Goal: Book appointment/travel/reservation

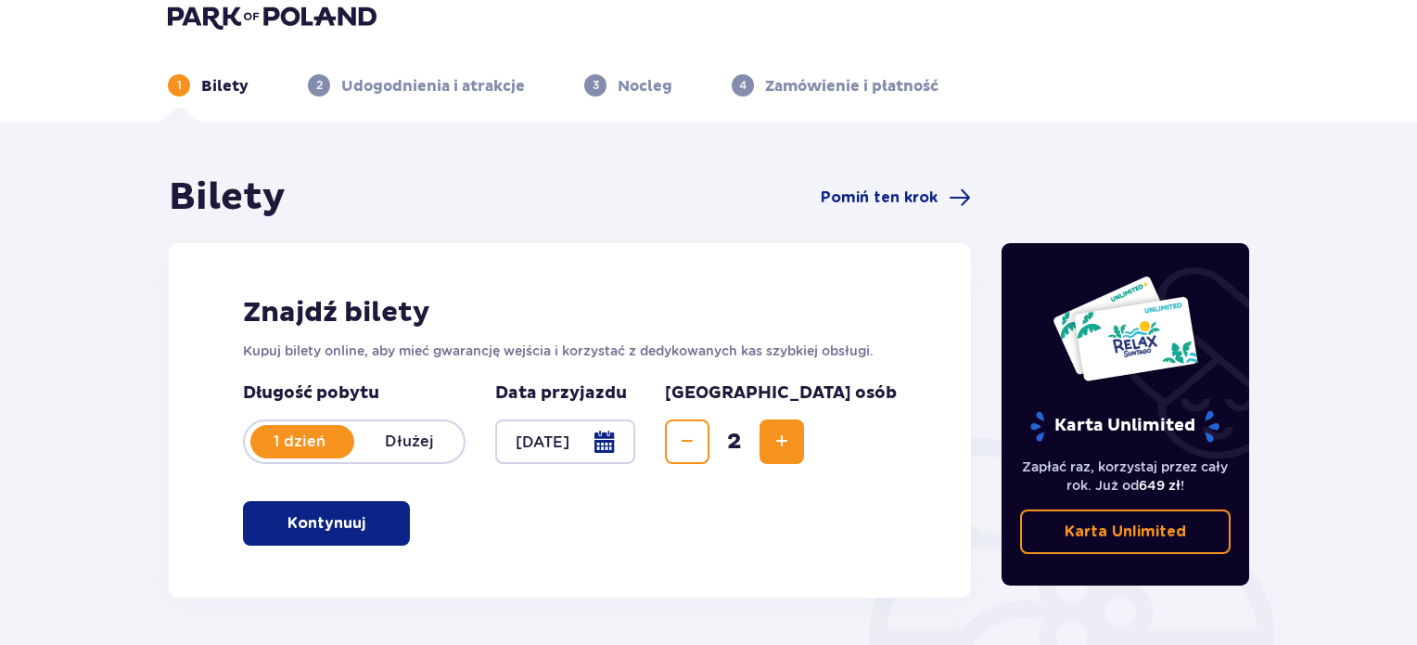
click at [328, 532] on p "Kontynuuj" at bounding box center [327, 523] width 78 height 20
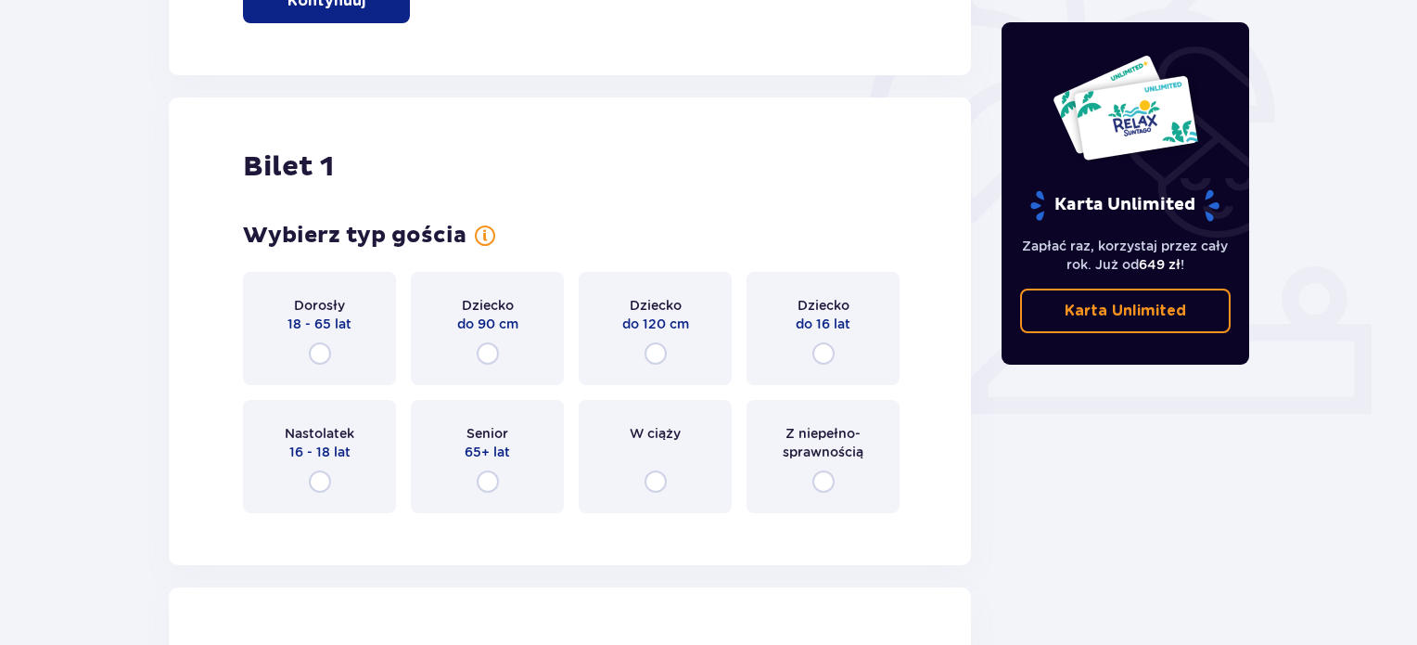
scroll to position [620, 0]
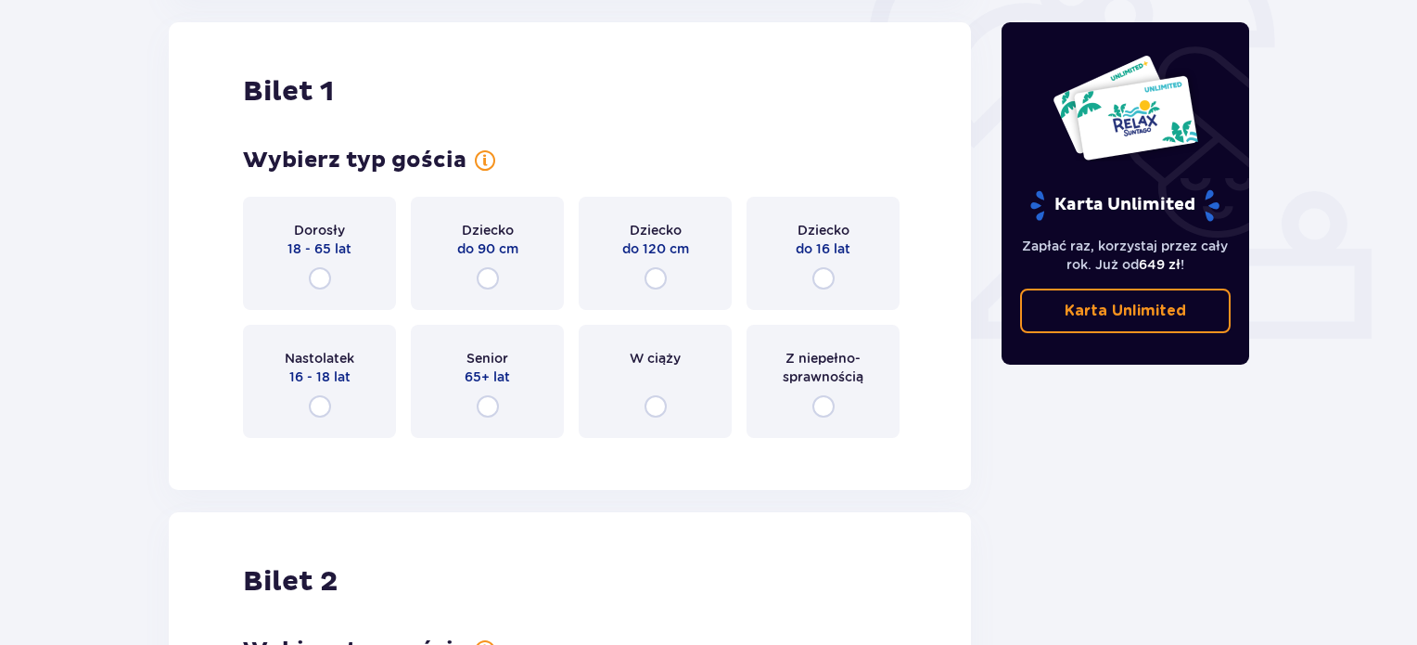
click at [304, 269] on div "Dorosły 18 - 65 lat" at bounding box center [319, 253] width 153 height 113
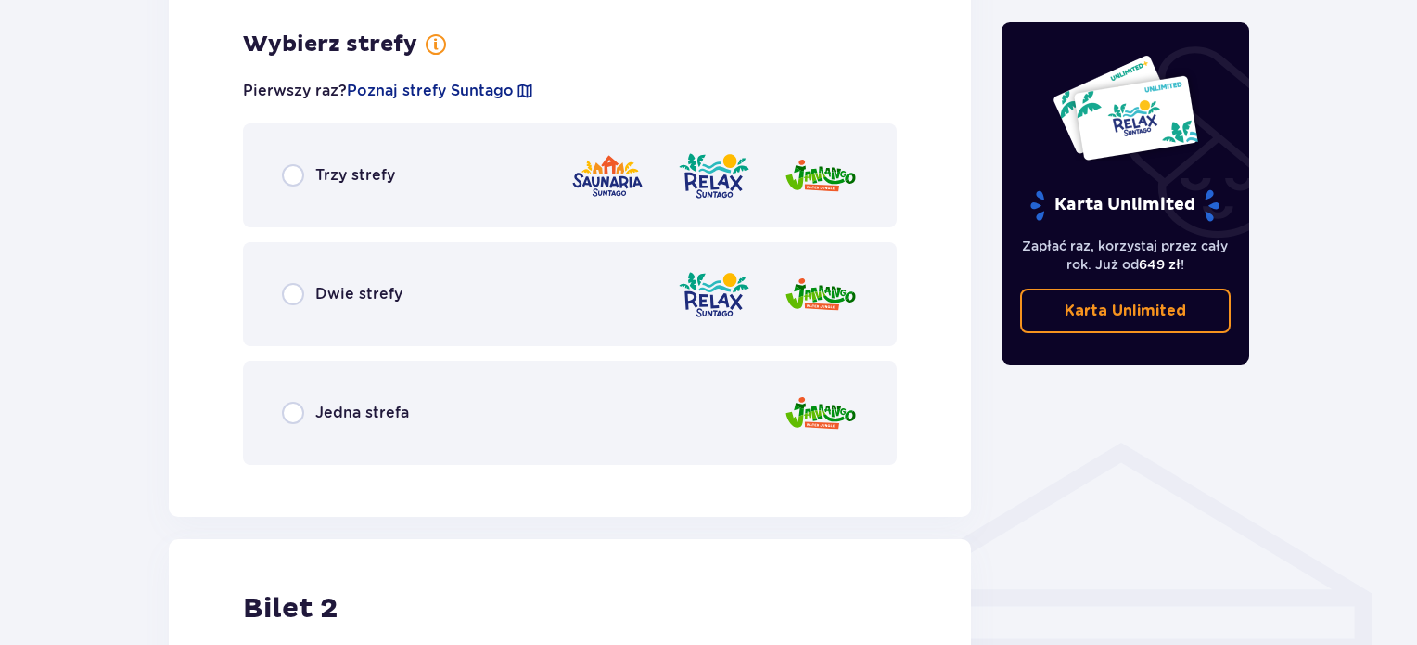
scroll to position [1072, 0]
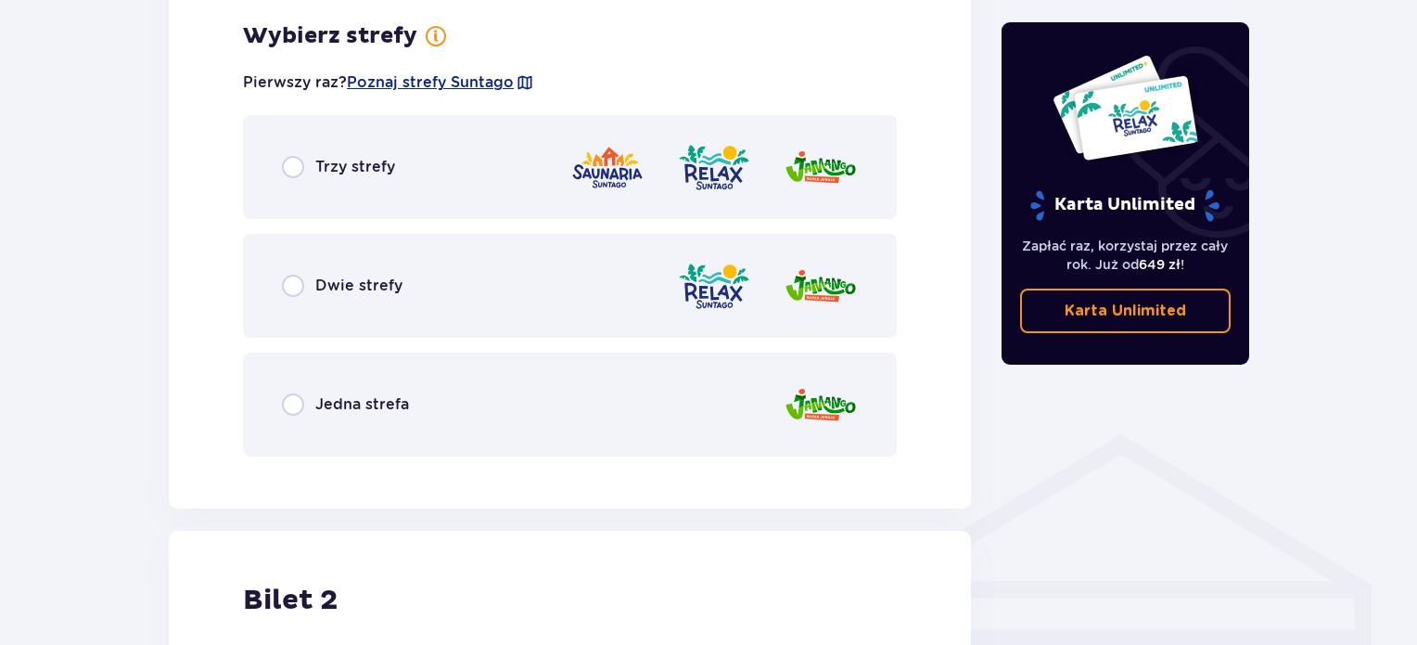
click at [367, 171] on span "Trzy strefy" at bounding box center [355, 167] width 80 height 20
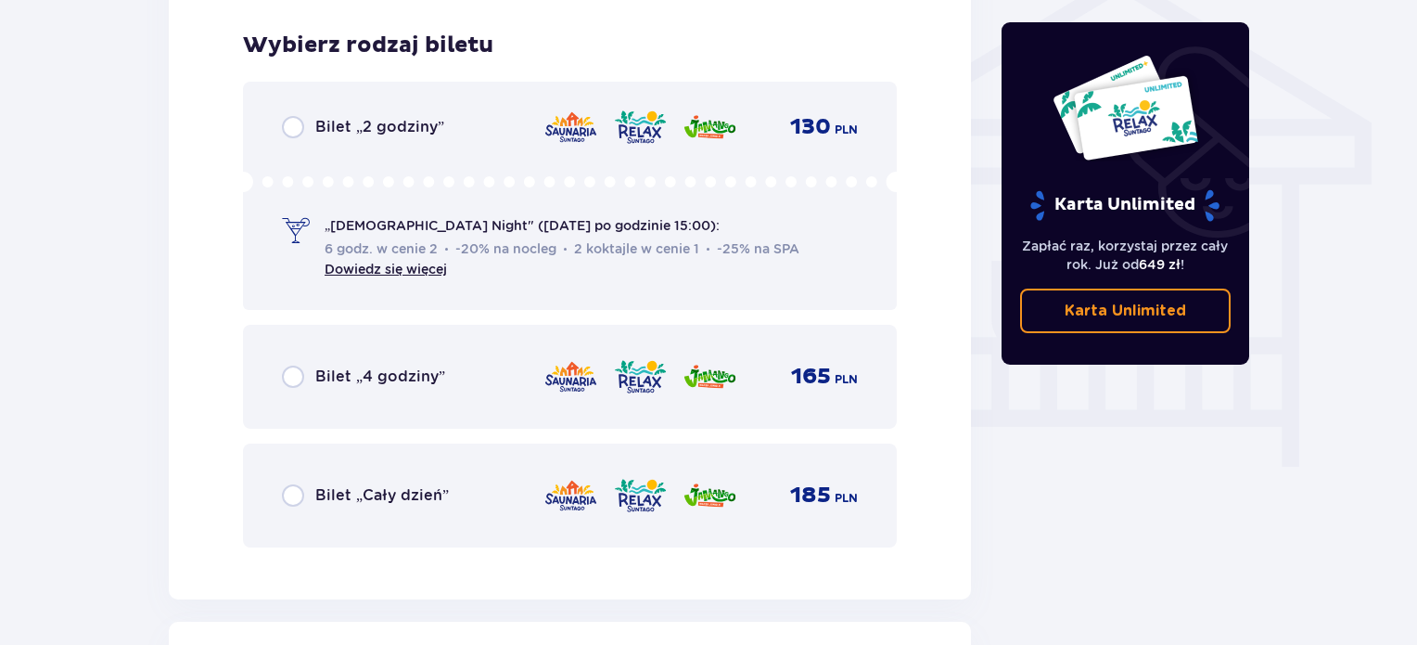
scroll to position [1544, 0]
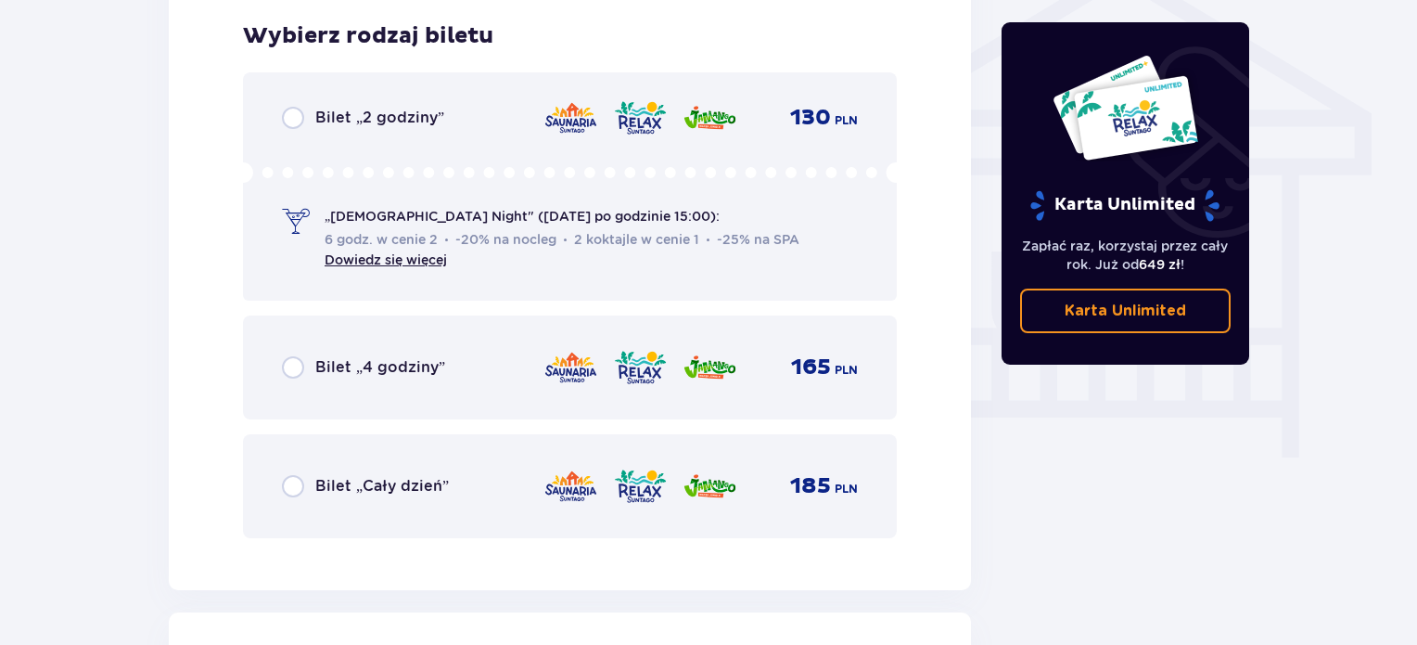
drag, startPoint x: 382, startPoint y: 129, endPoint x: 228, endPoint y: 181, distance: 162.5
click at [382, 129] on div "Bilet „2 godziny” 130 PLN „[DEMOGRAPHIC_DATA] Night" ([DATE] po godzinie 15:00)…" at bounding box center [570, 186] width 654 height 228
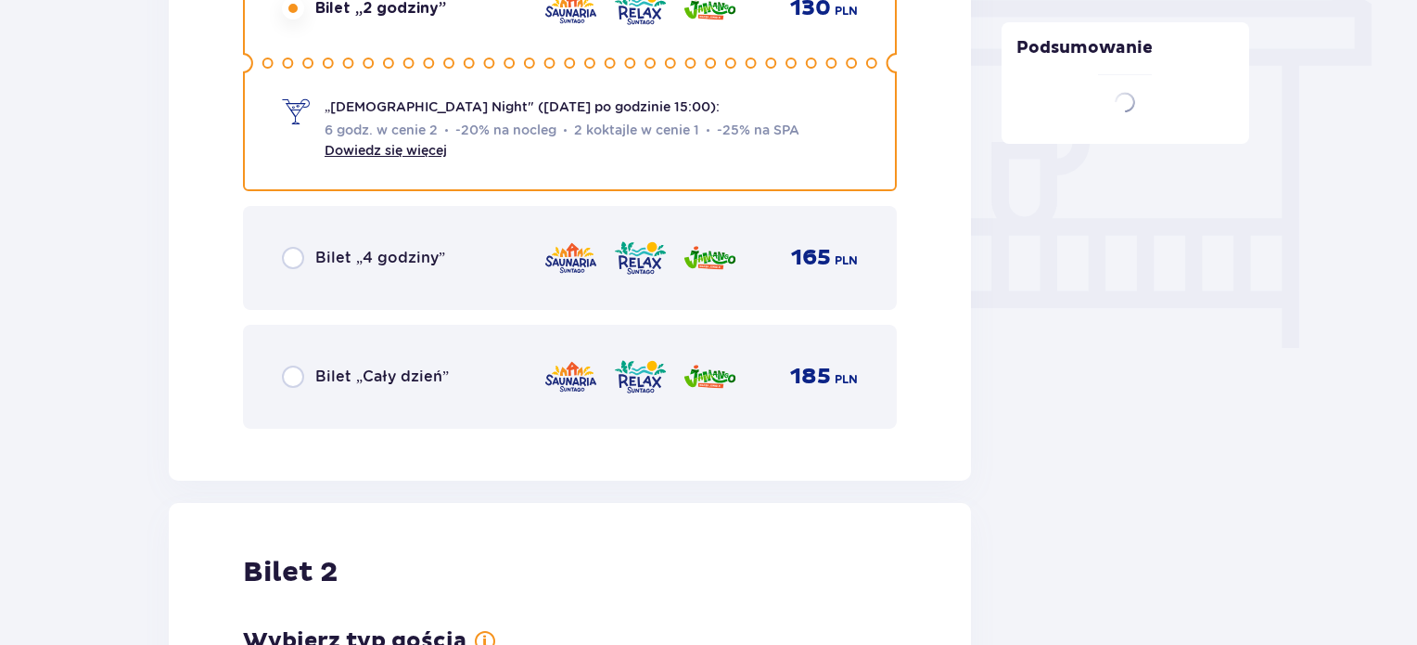
scroll to position [2178, 0]
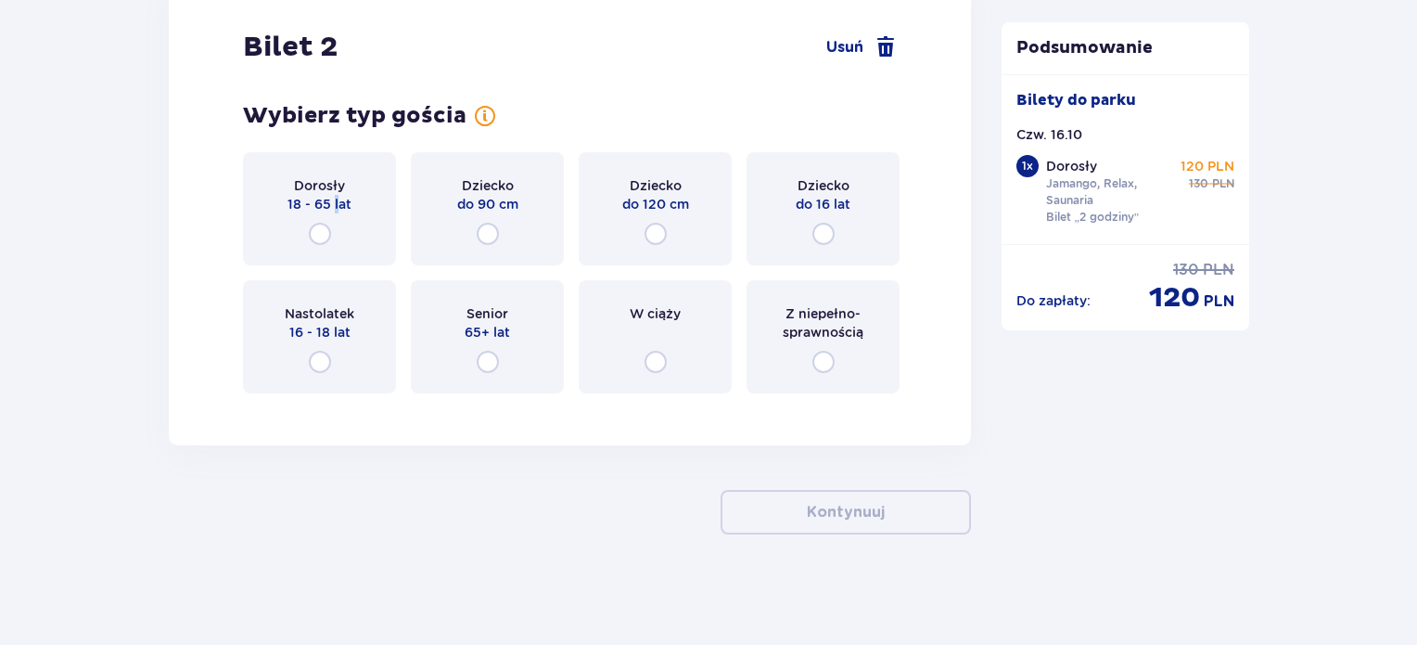
click at [337, 208] on span "18 - 65 lat" at bounding box center [320, 204] width 64 height 19
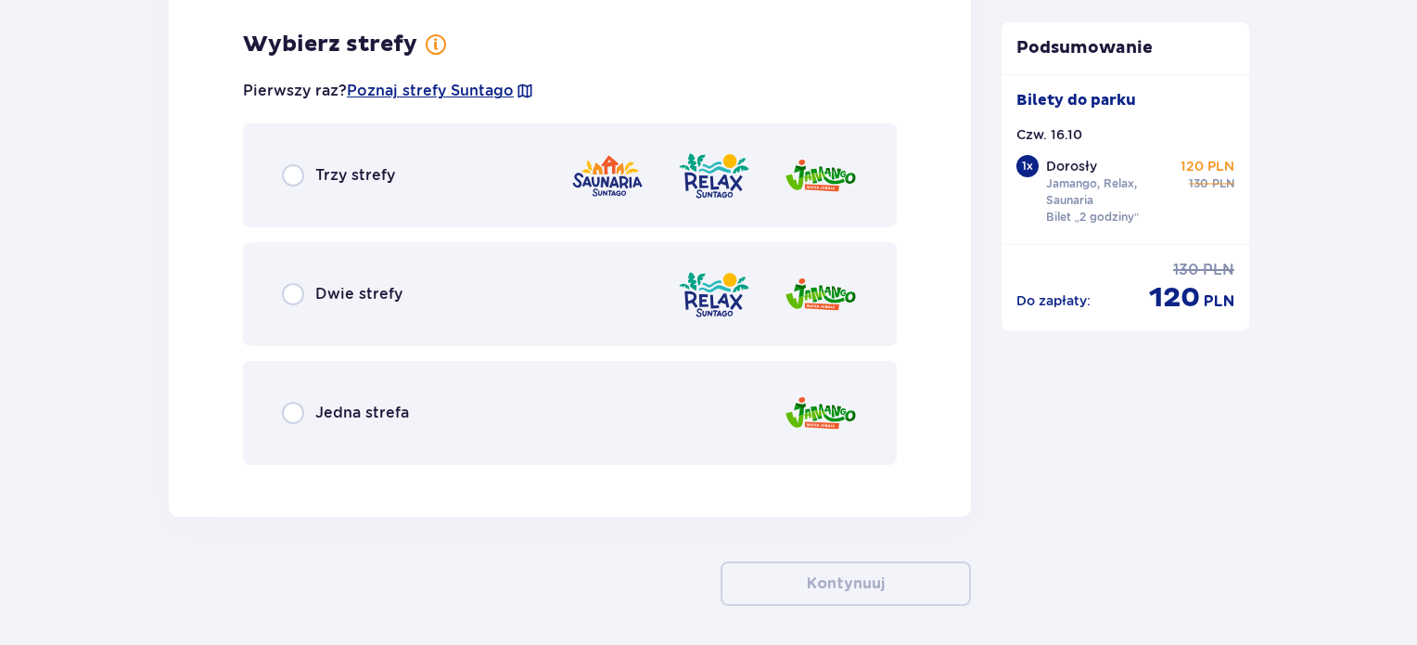
scroll to position [2586, 0]
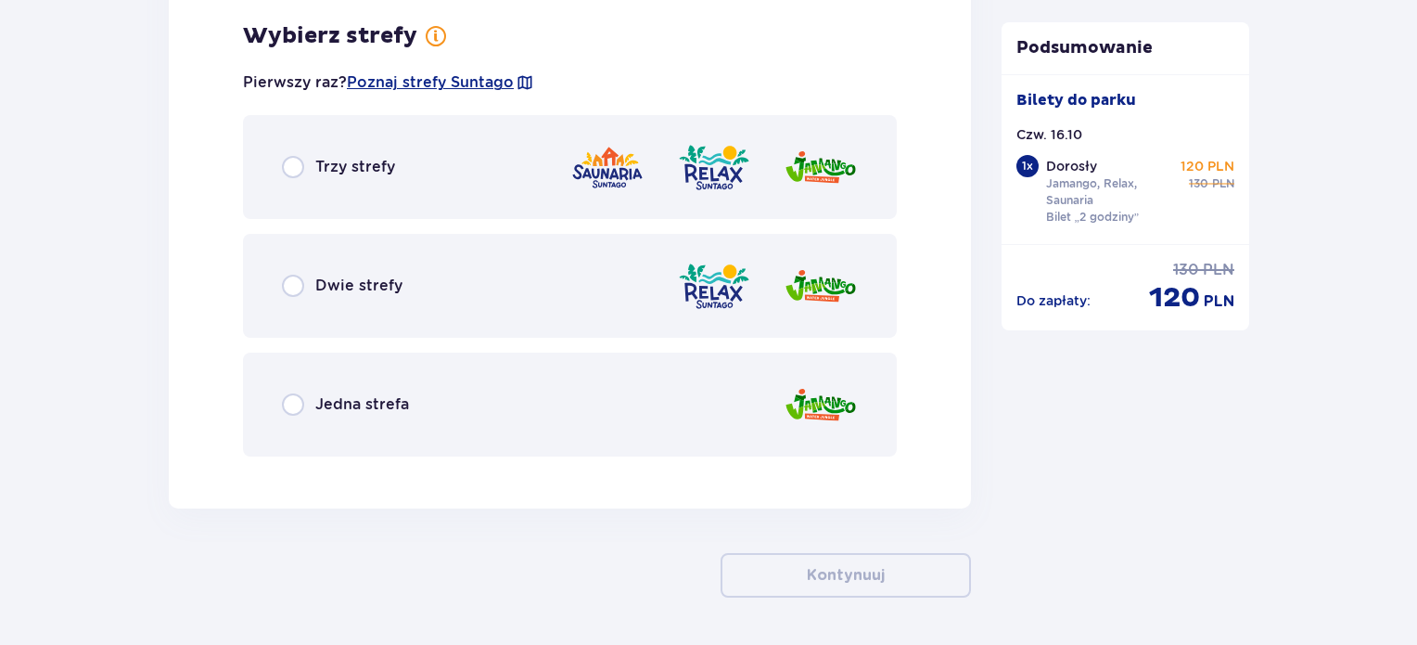
drag, startPoint x: 96, startPoint y: 370, endPoint x: 128, endPoint y: 337, distance: 46.6
drag, startPoint x: 345, startPoint y: 168, endPoint x: 748, endPoint y: 375, distance: 452.7
click at [345, 168] on span "Trzy strefy" at bounding box center [355, 167] width 80 height 20
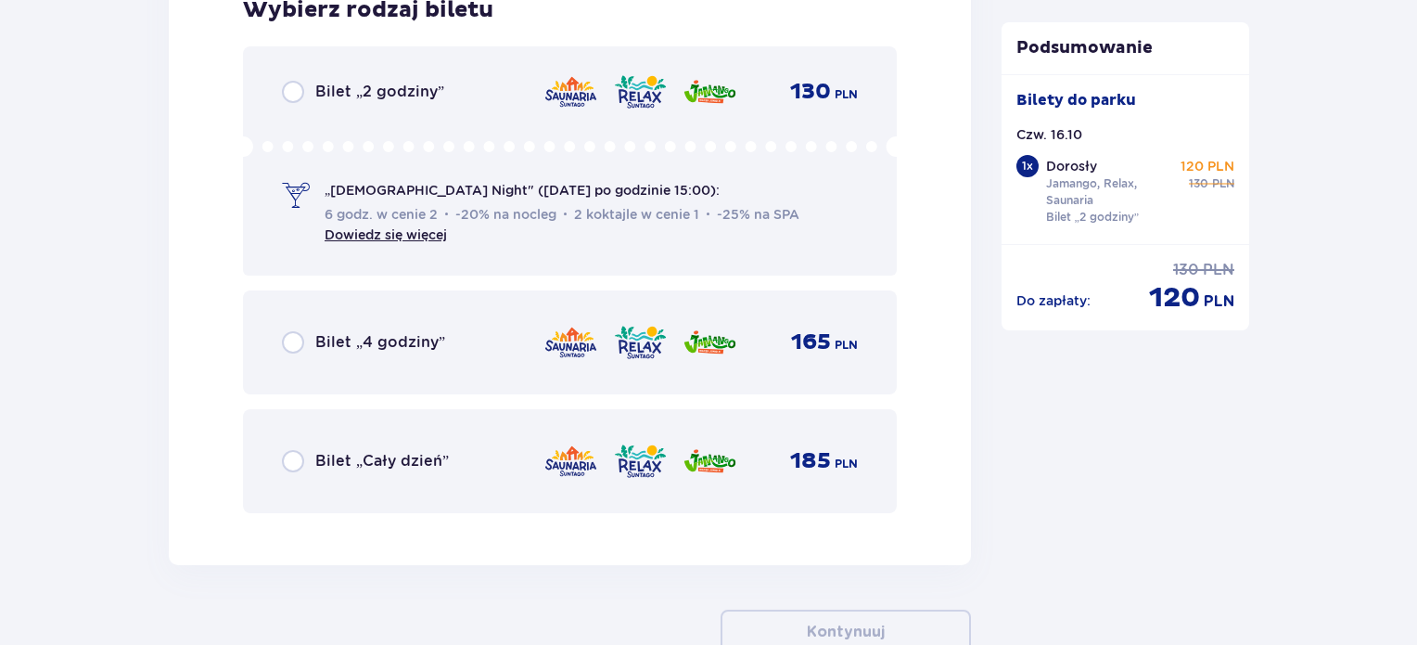
scroll to position [2924, 0]
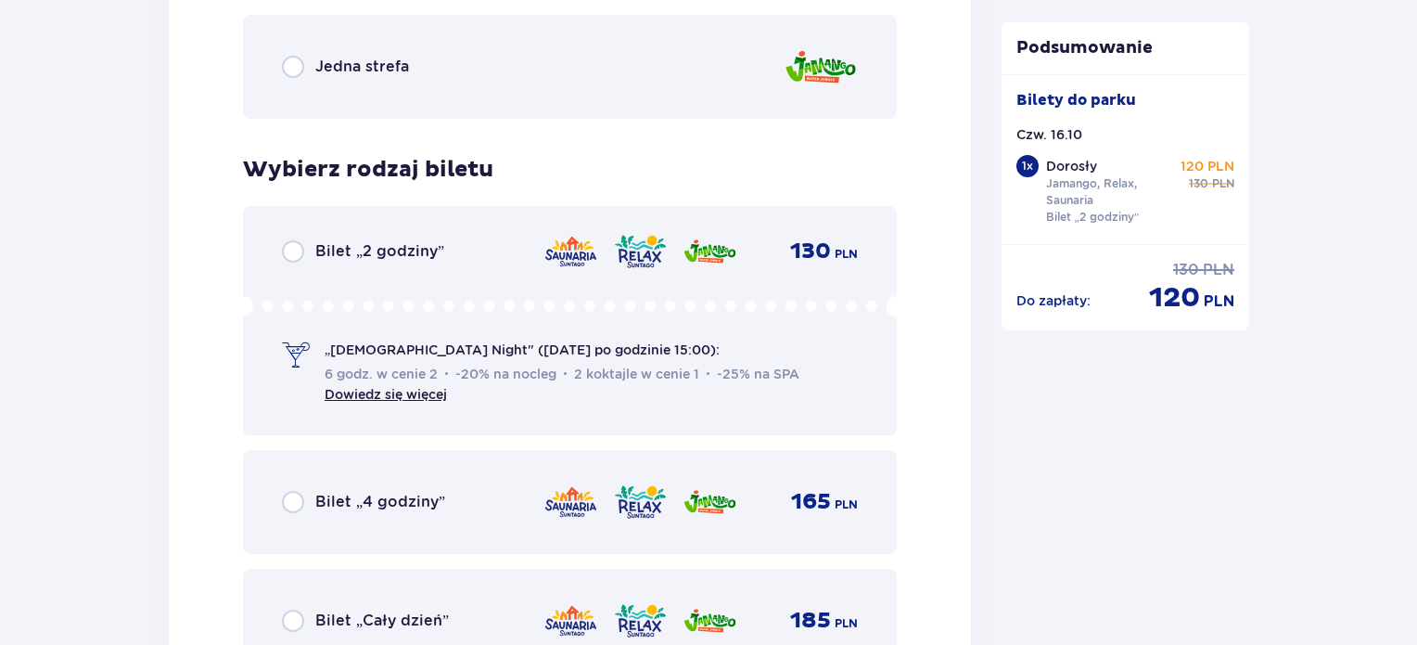
click at [302, 256] on input "radio" at bounding box center [293, 251] width 22 height 22
radio input "true"
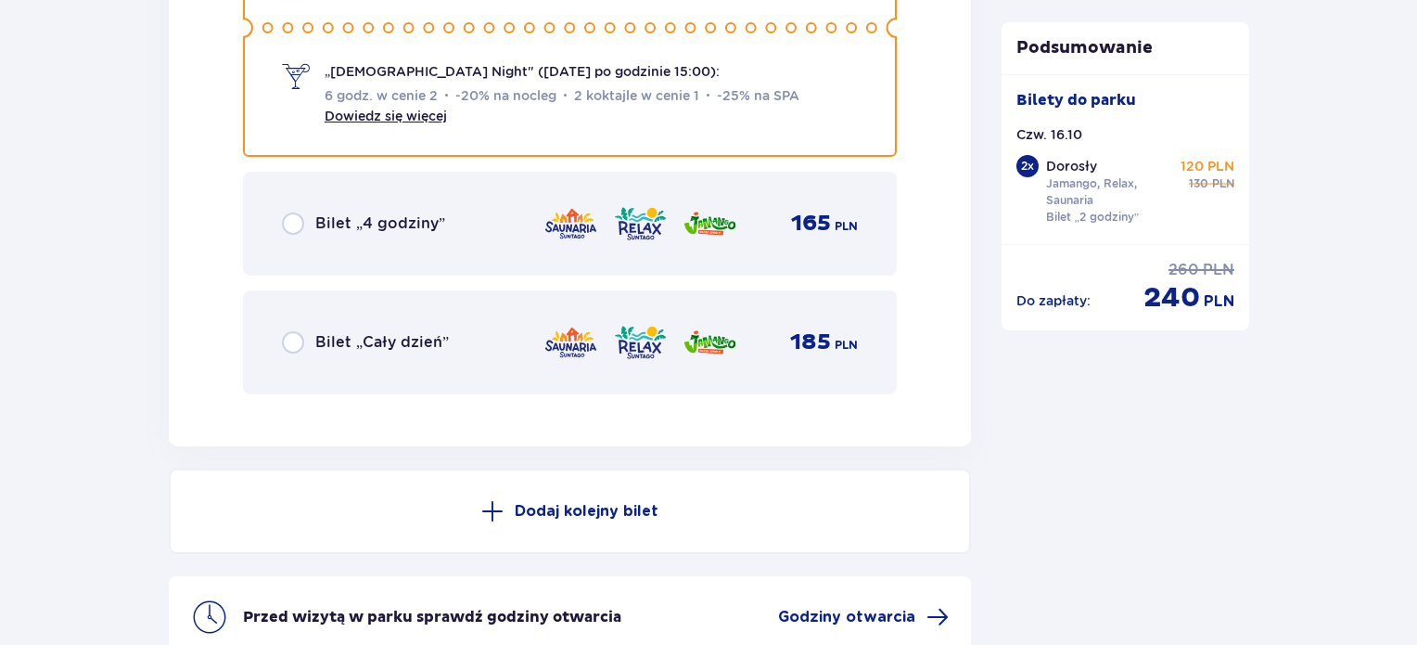
click at [866, 507] on button "Dodaj kolejny bilet" at bounding box center [570, 510] width 802 height 85
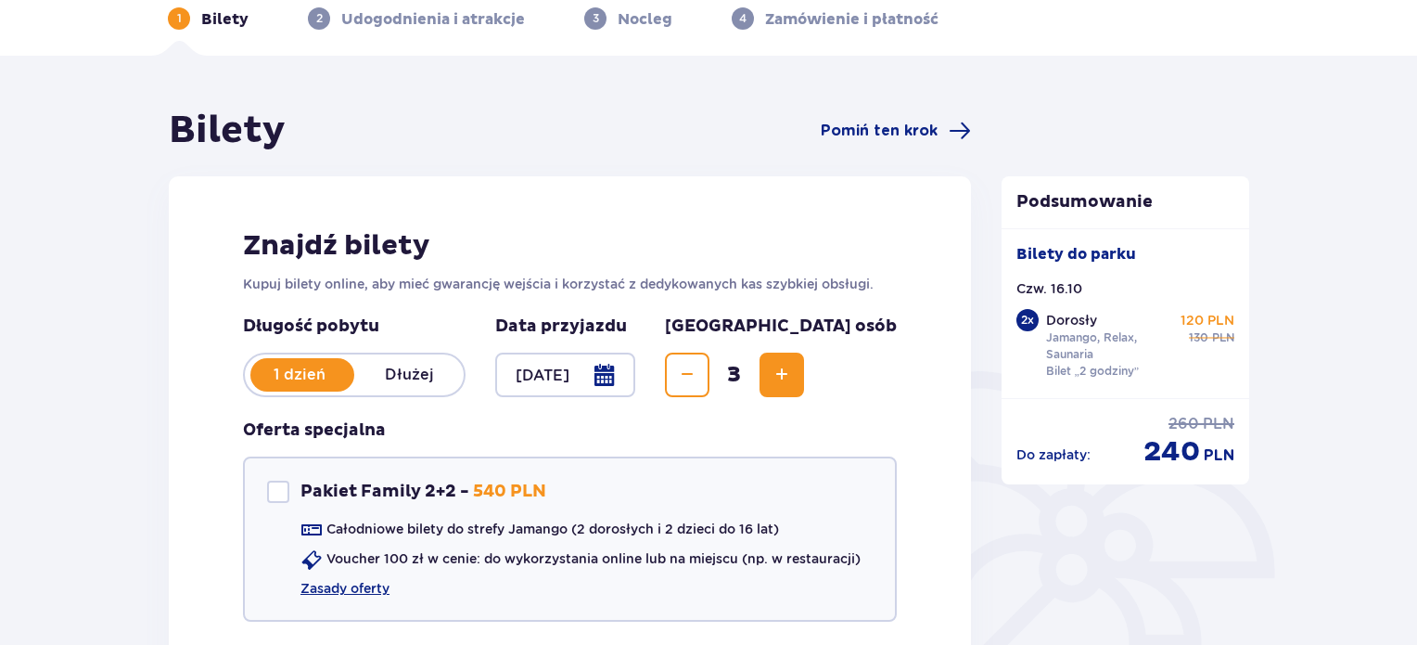
scroll to position [0, 0]
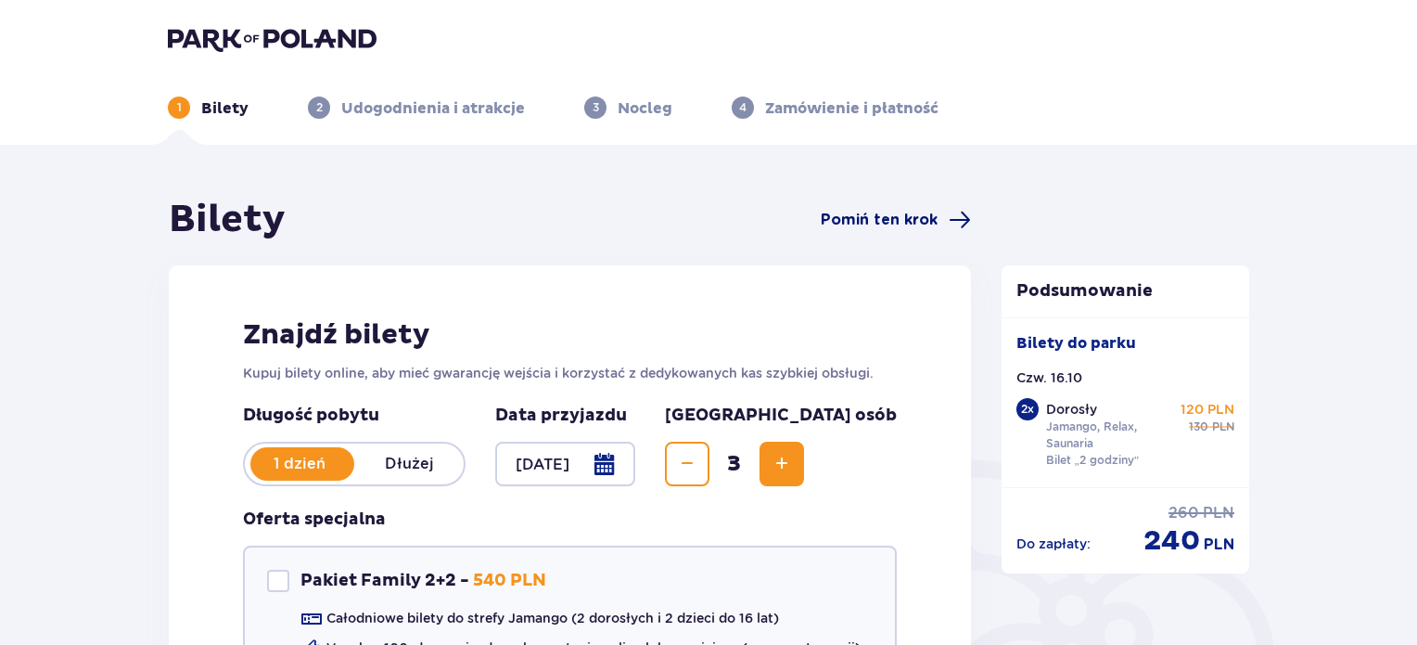
click at [924, 227] on span "Pomiń ten krok" at bounding box center [879, 220] width 117 height 20
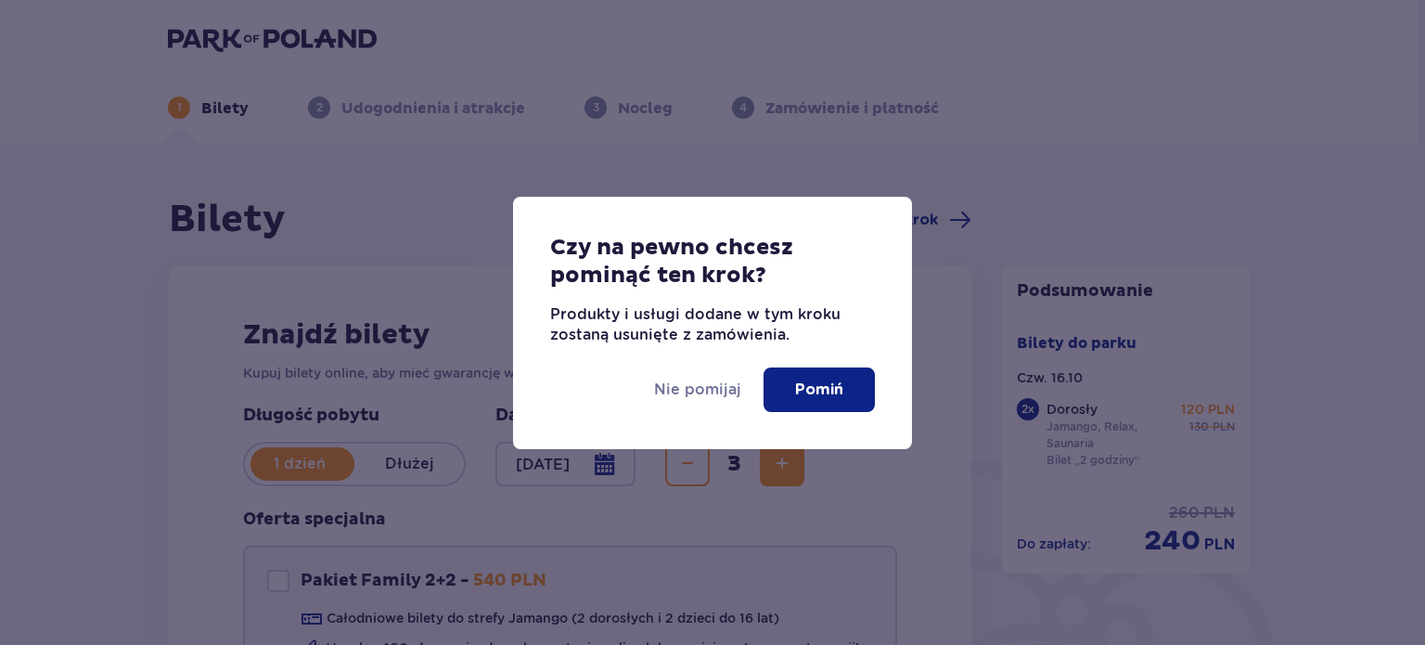
click at [787, 389] on button "Pomiń" at bounding box center [818, 389] width 111 height 45
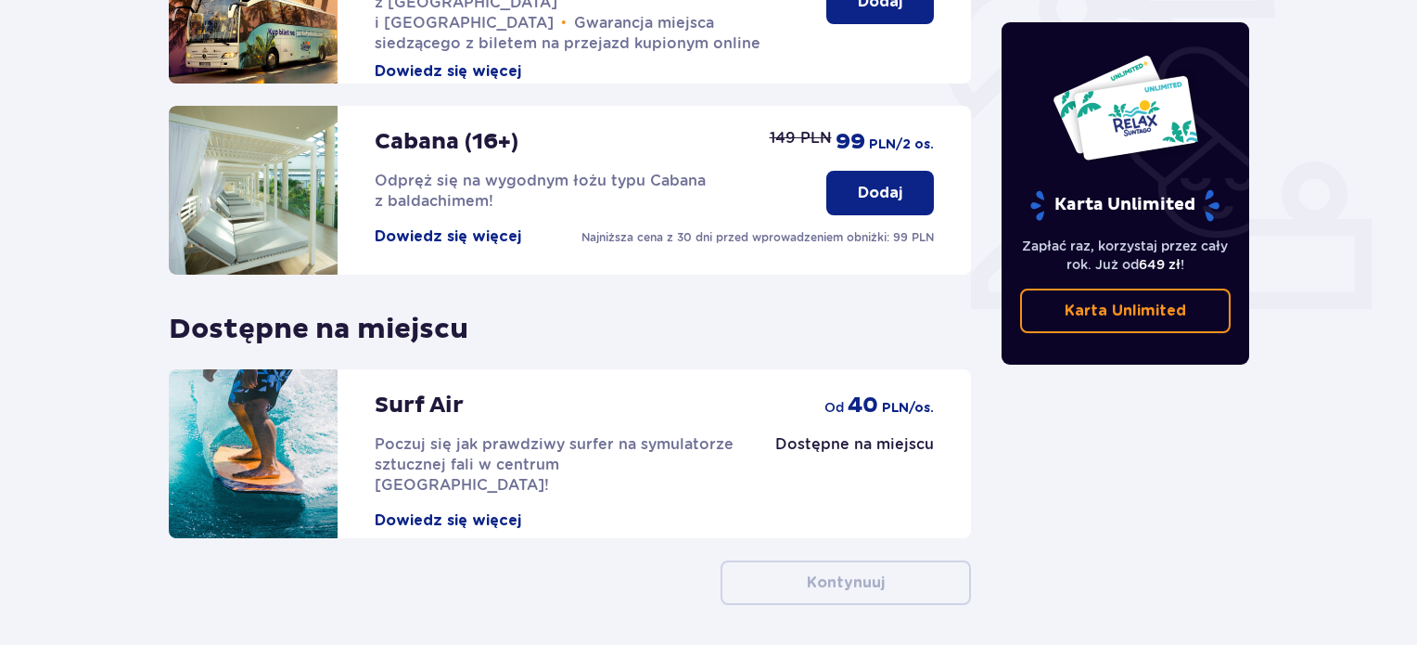
scroll to position [701, 0]
